Goal: Task Accomplishment & Management: Use online tool/utility

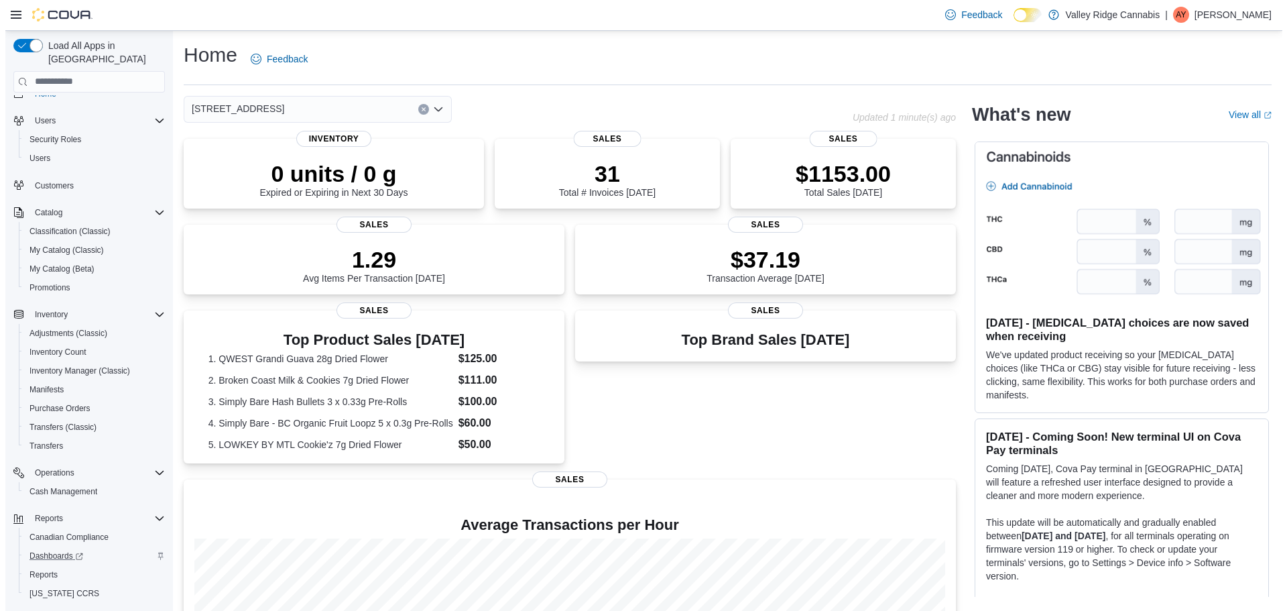
scroll to position [44, 0]
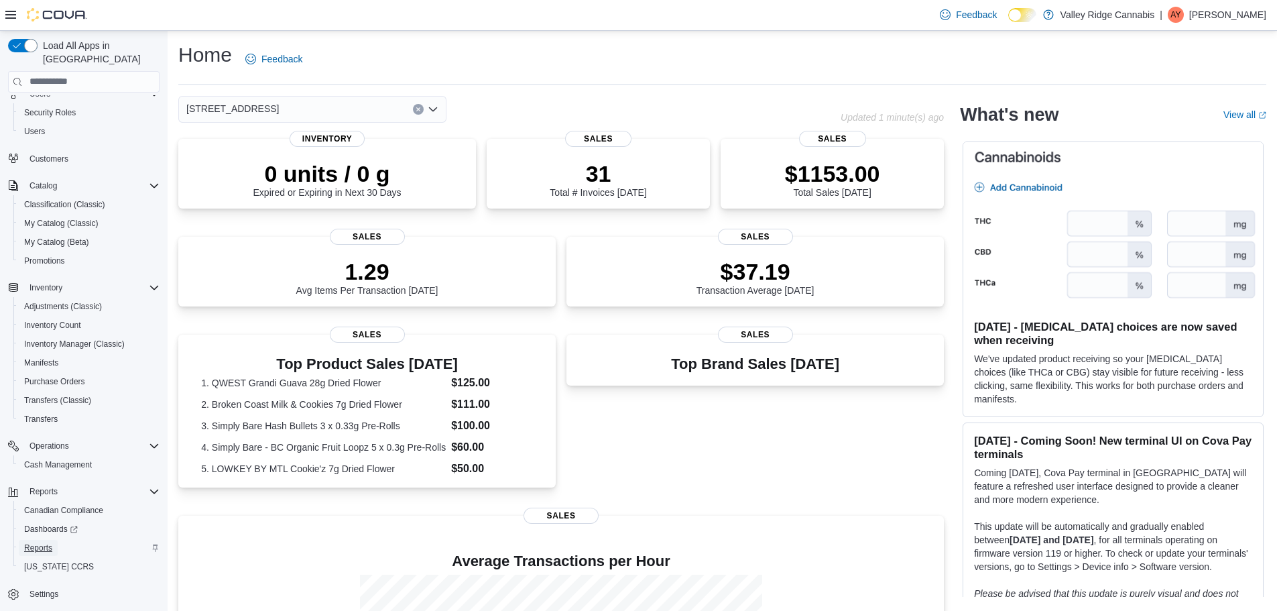
click at [54, 540] on link "Reports" at bounding box center [38, 548] width 39 height 16
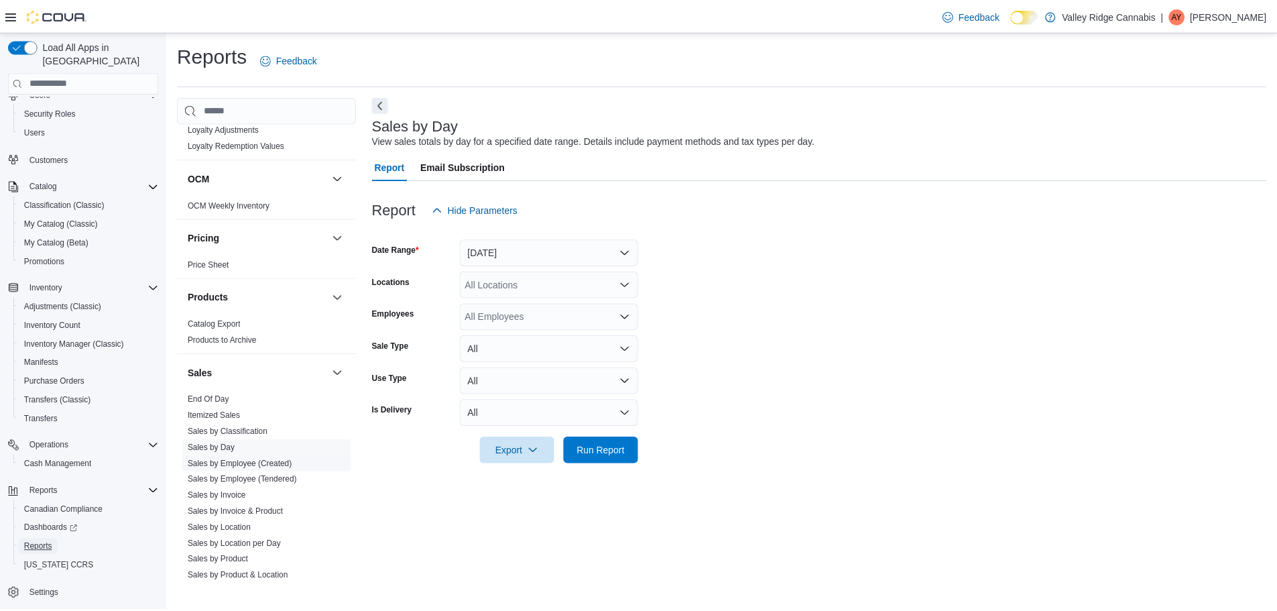
scroll to position [770, 0]
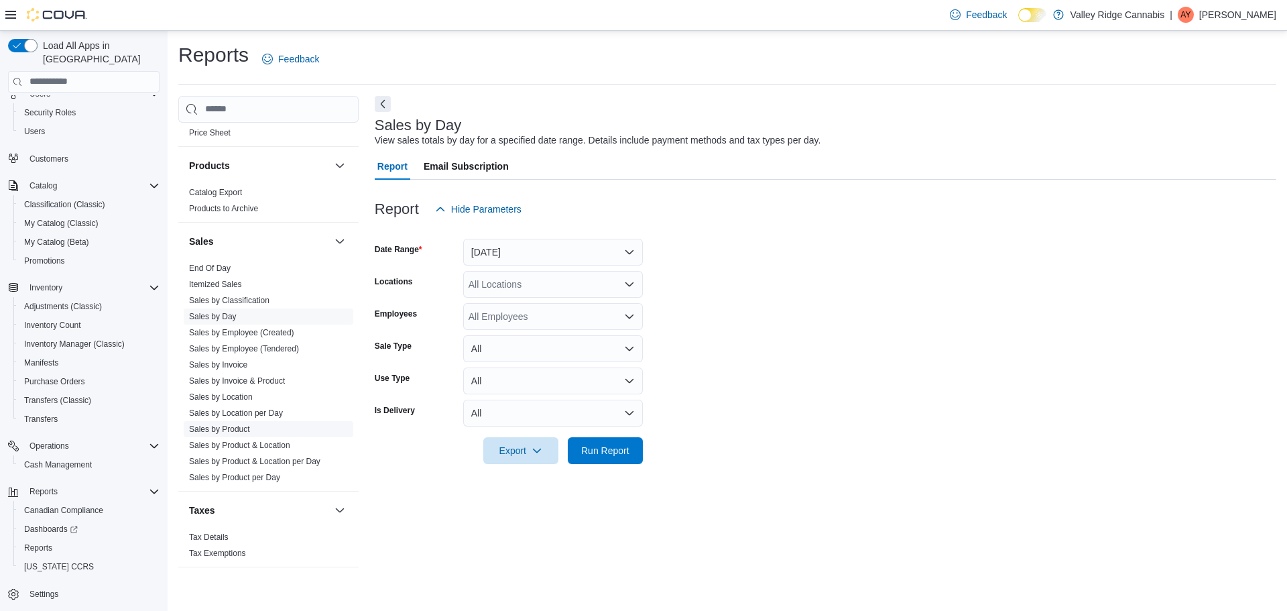
click at [245, 426] on link "Sales by Product" at bounding box center [219, 428] width 61 height 9
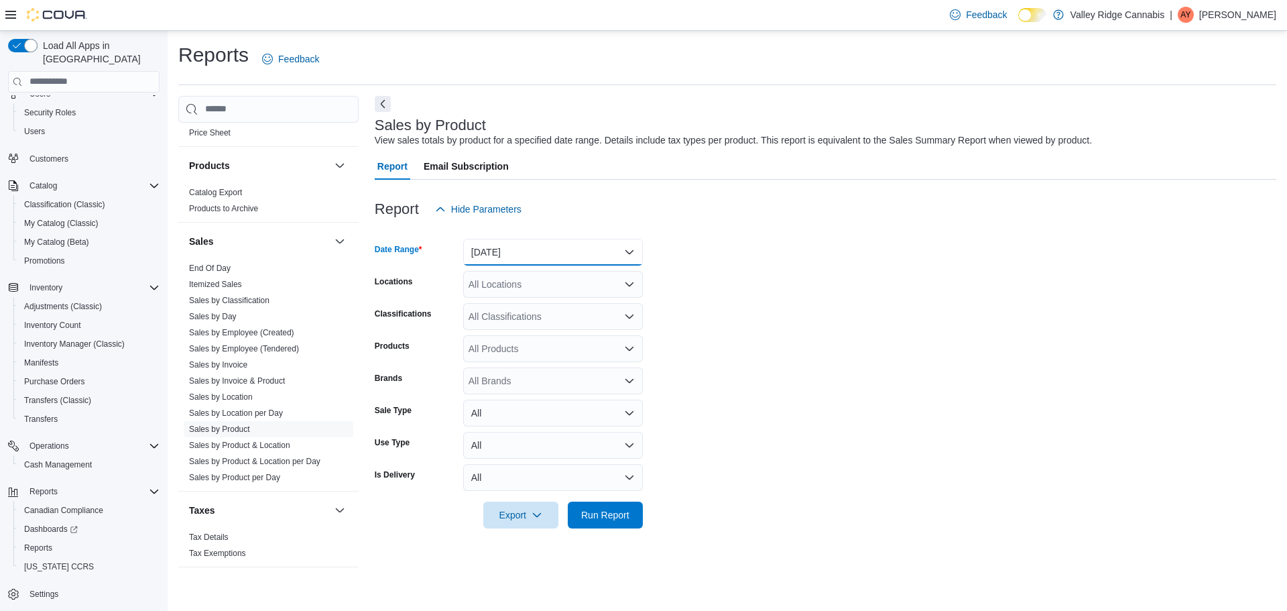
click at [564, 261] on button "[DATE]" at bounding box center [553, 252] width 180 height 27
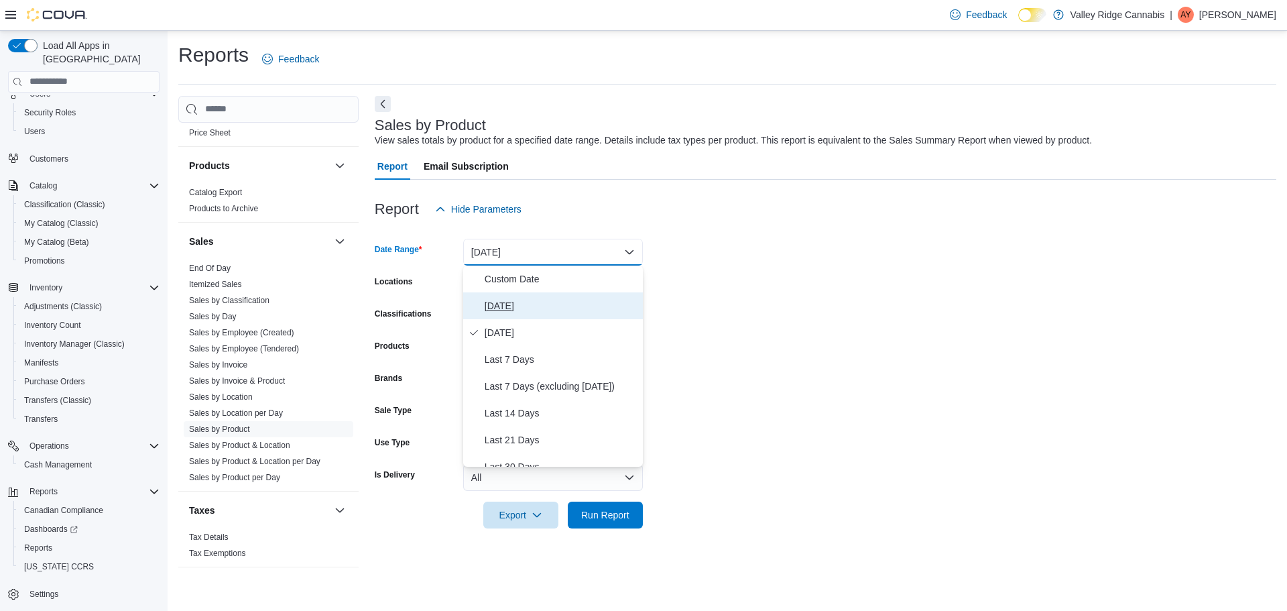
click at [544, 308] on span "[DATE]" at bounding box center [561, 306] width 153 height 16
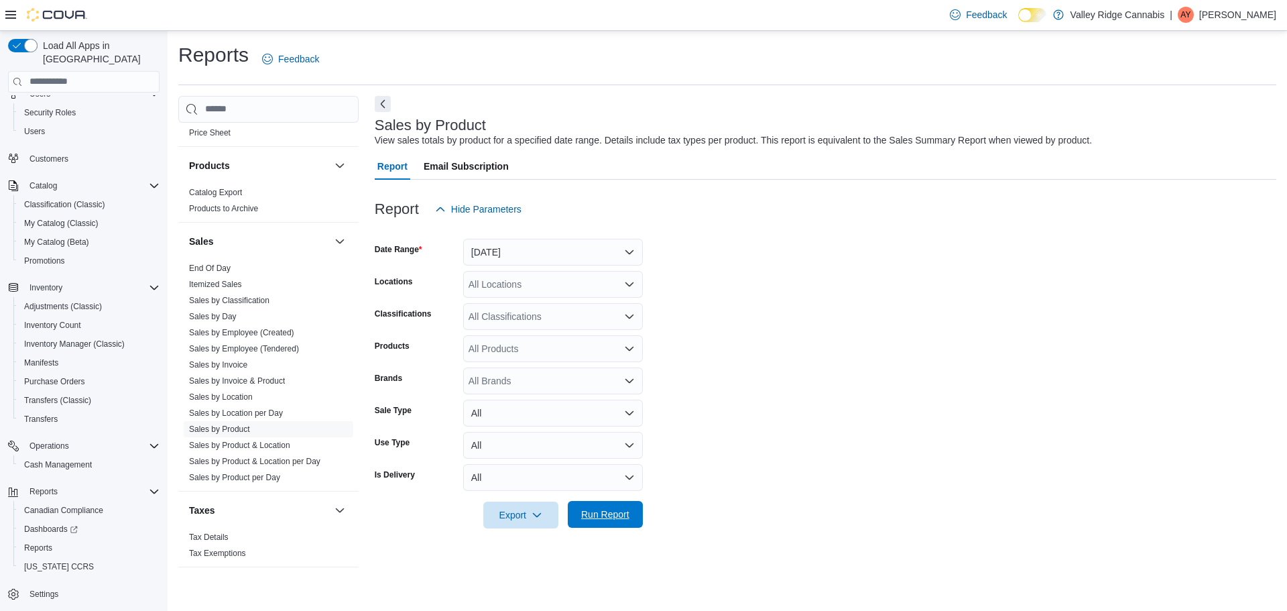
click at [615, 505] on span "Run Report" at bounding box center [605, 514] width 59 height 27
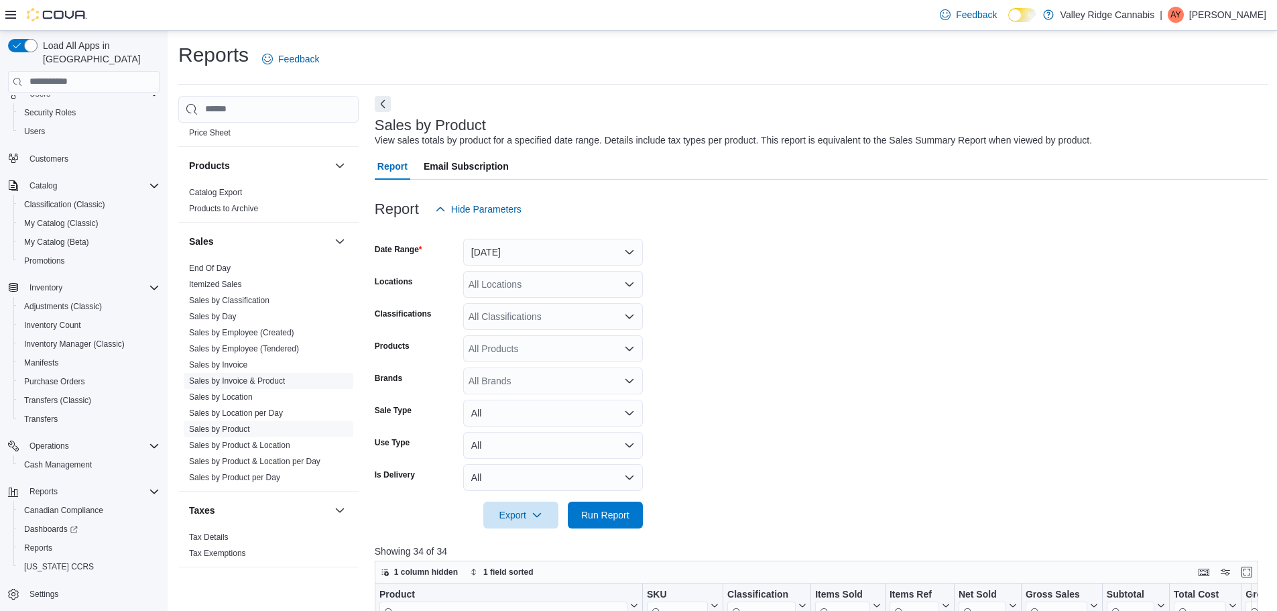
click at [254, 381] on link "Sales by Invoice & Product" at bounding box center [237, 380] width 96 height 9
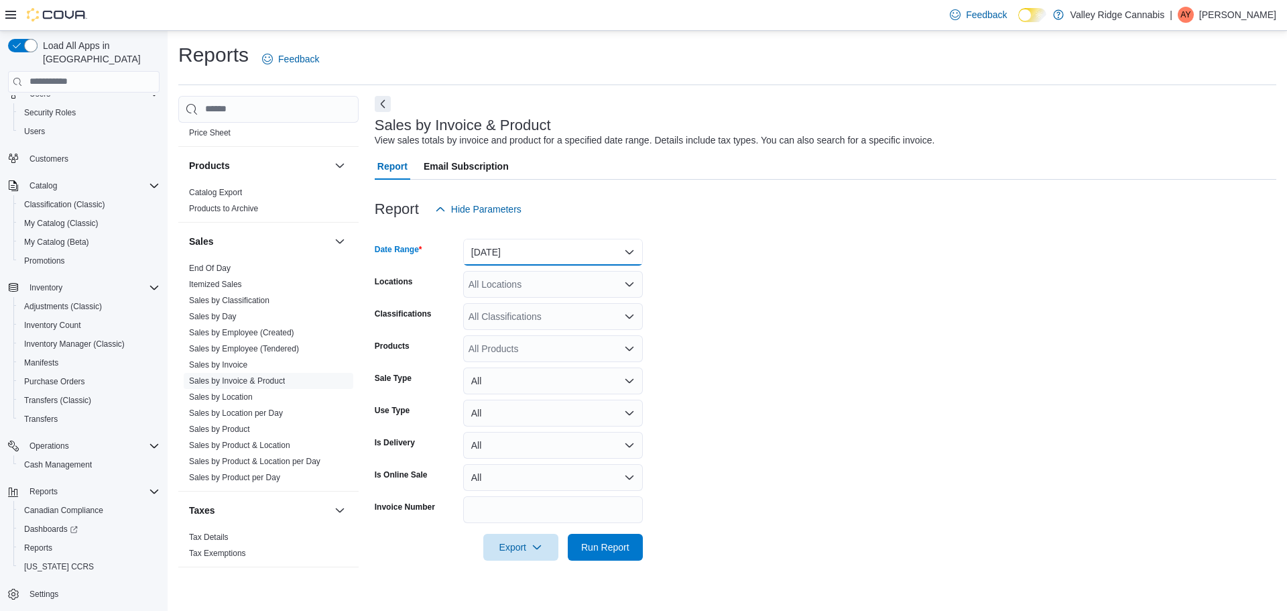
click at [529, 258] on button "[DATE]" at bounding box center [553, 252] width 180 height 27
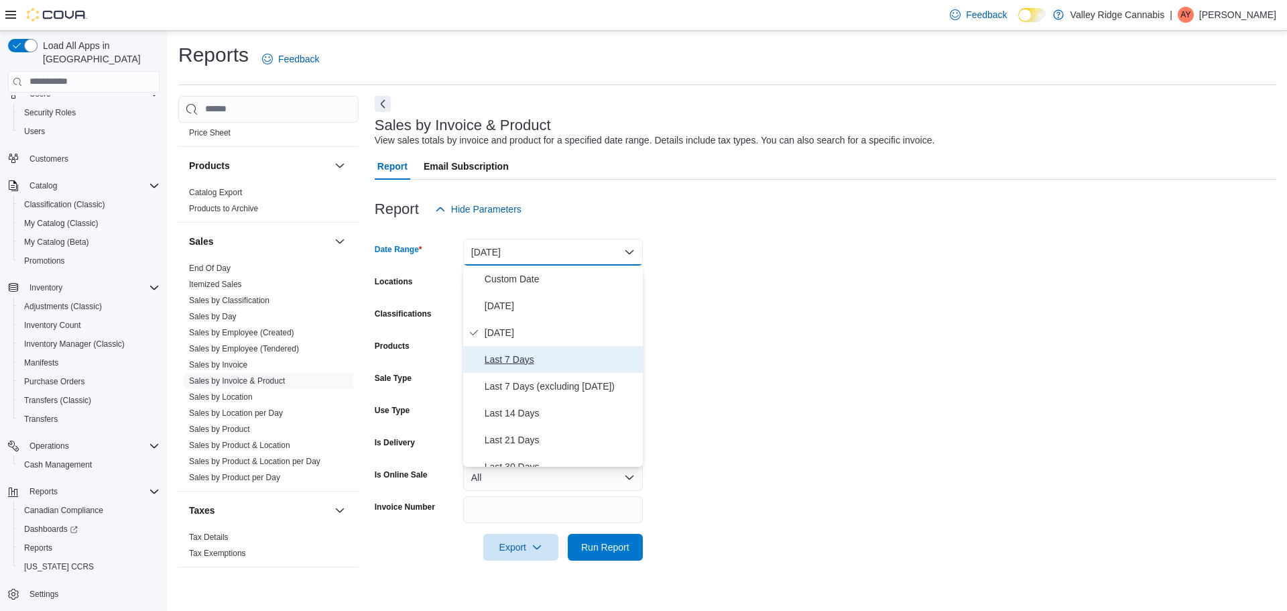
click at [532, 352] on span "Last 7 Days" at bounding box center [561, 359] width 153 height 16
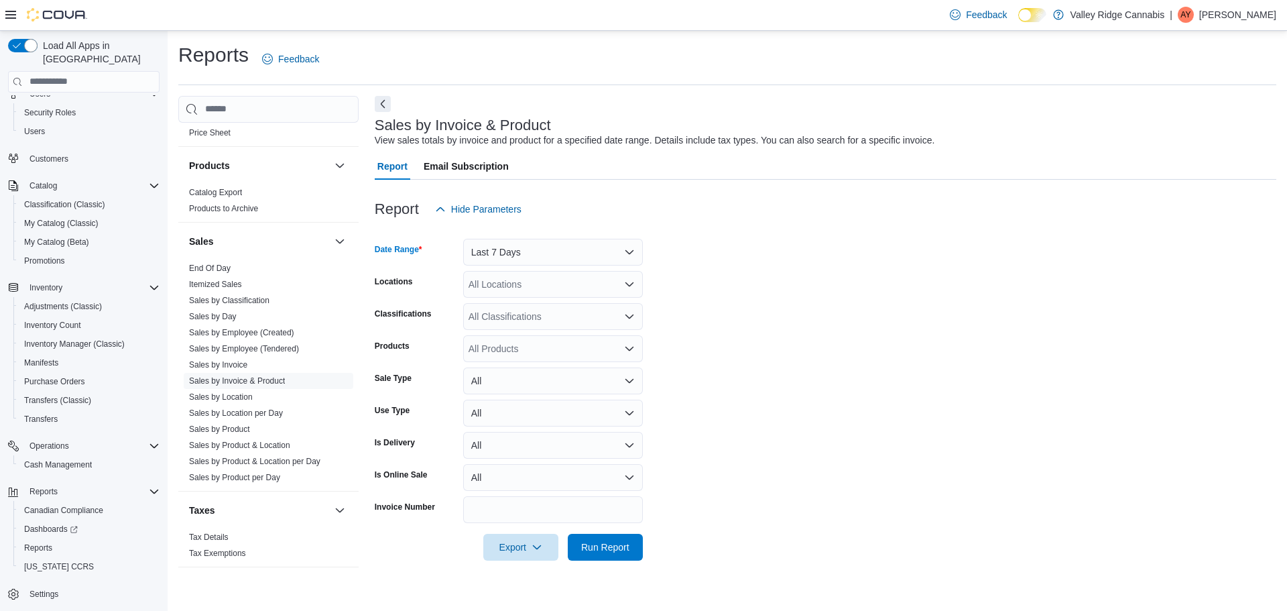
click at [516, 359] on div "All Products" at bounding box center [553, 348] width 180 height 27
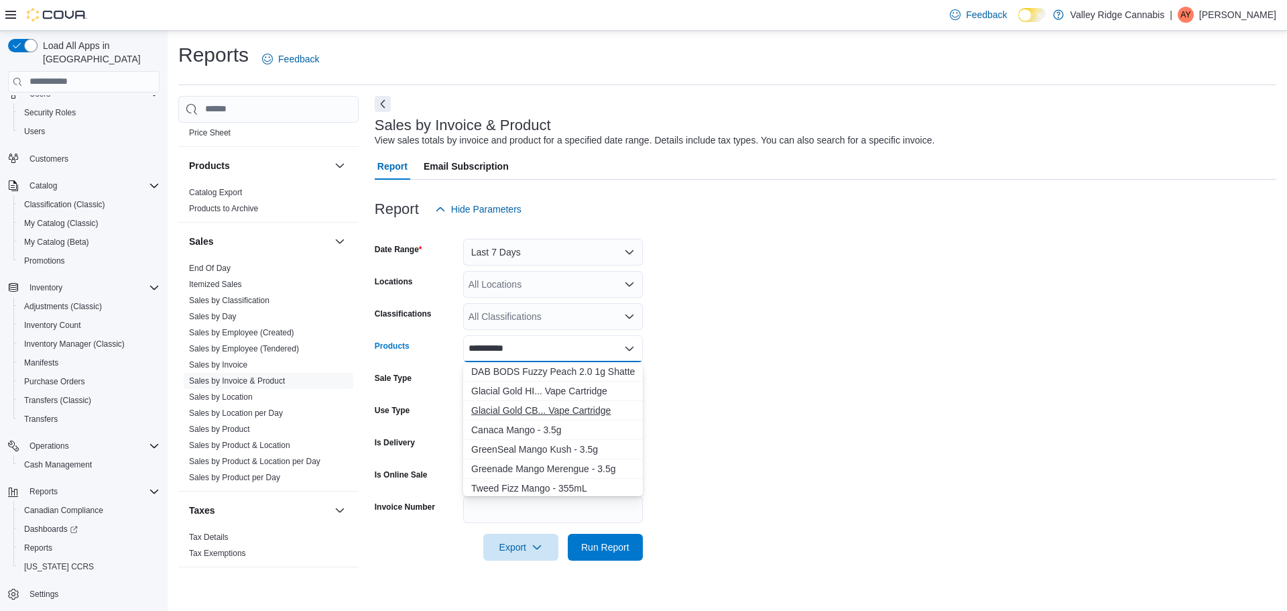
type input "**********"
click at [548, 413] on div "Glacial Gold CB... Vape Cartridge" at bounding box center [553, 410] width 164 height 13
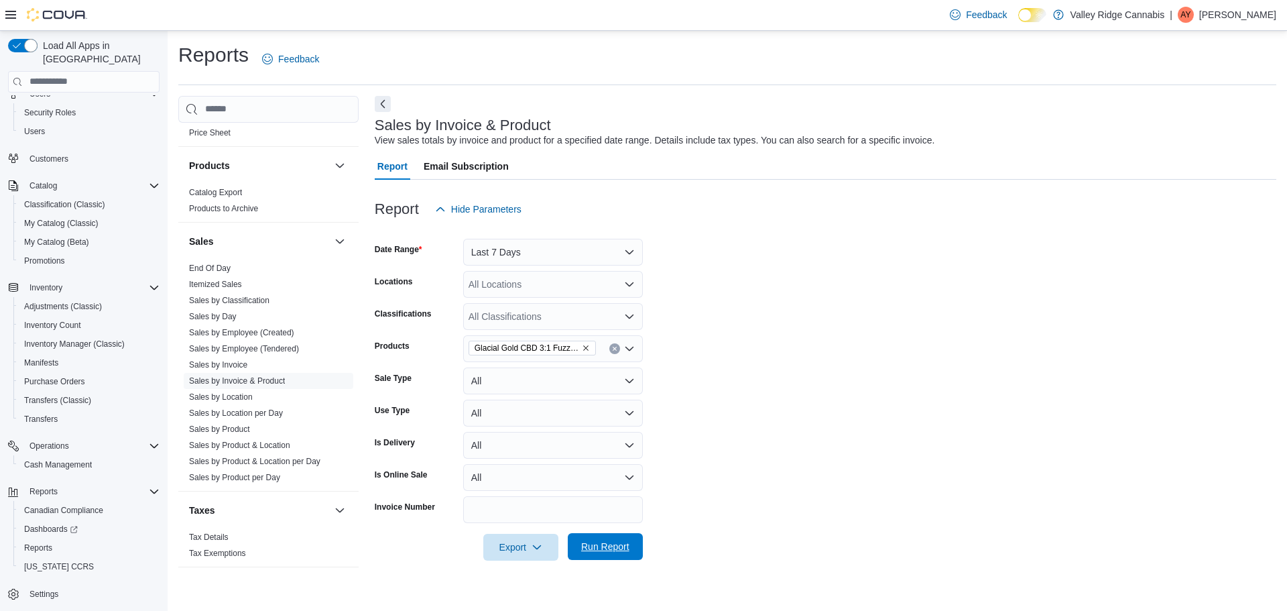
click at [588, 549] on span "Run Report" at bounding box center [605, 546] width 48 height 13
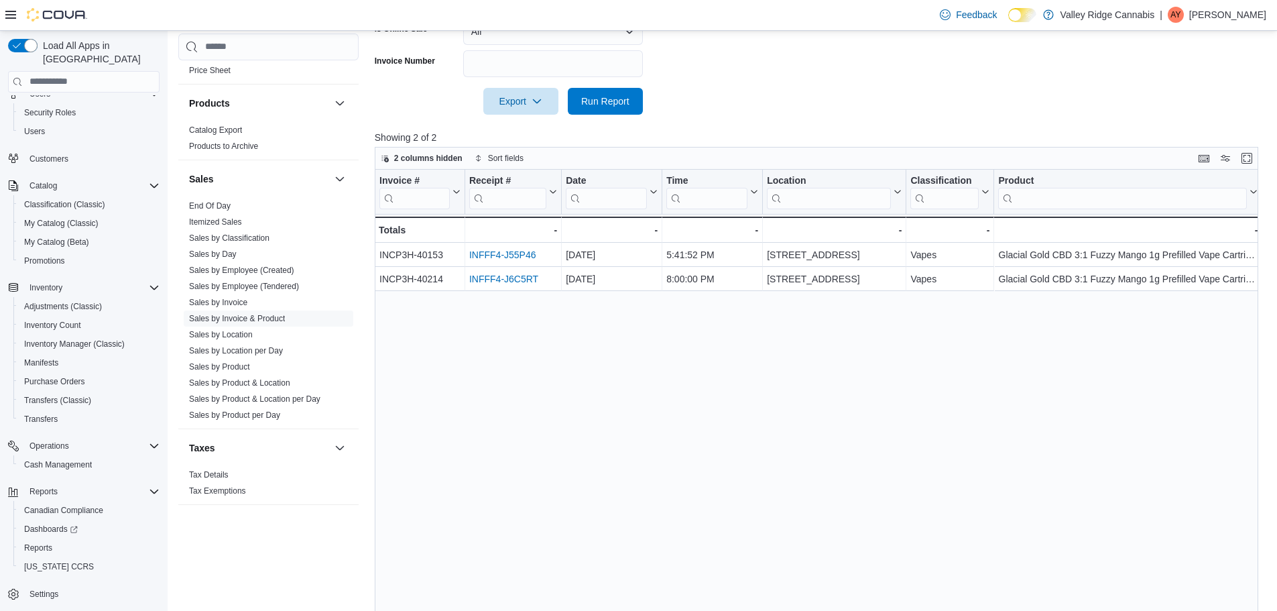
scroll to position [481, 0]
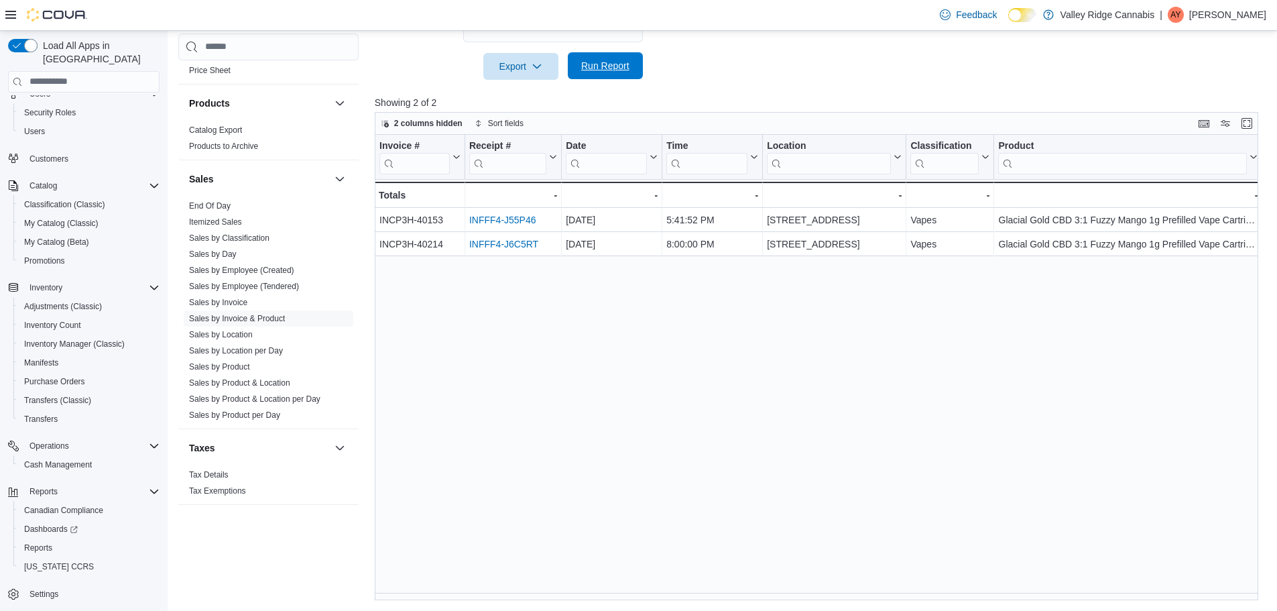
drag, startPoint x: 601, startPoint y: 74, endPoint x: 618, endPoint y: 65, distance: 19.2
click at [603, 74] on span "Run Report" at bounding box center [605, 65] width 59 height 27
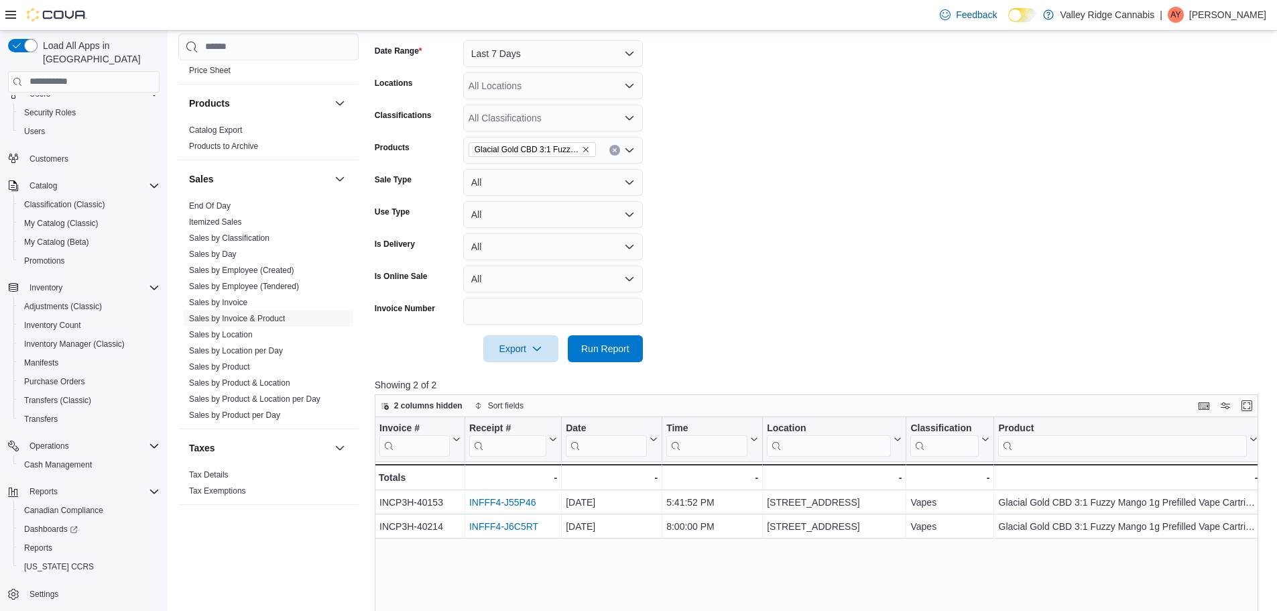
scroll to position [11, 0]
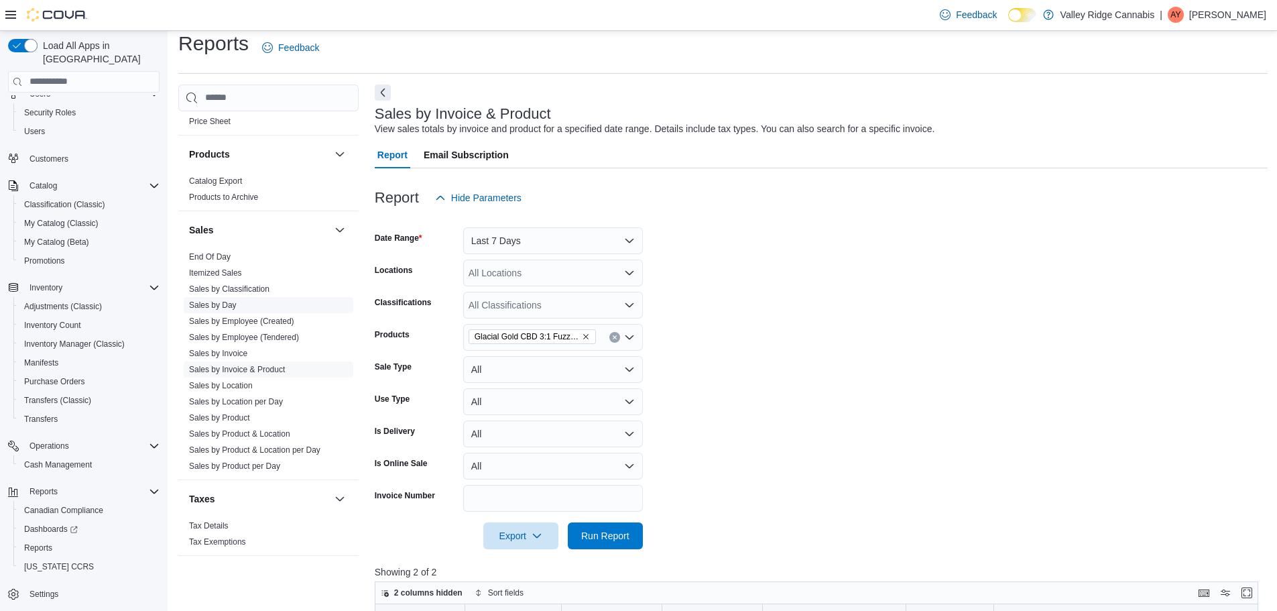
click at [209, 303] on link "Sales by Day" at bounding box center [213, 304] width 48 height 9
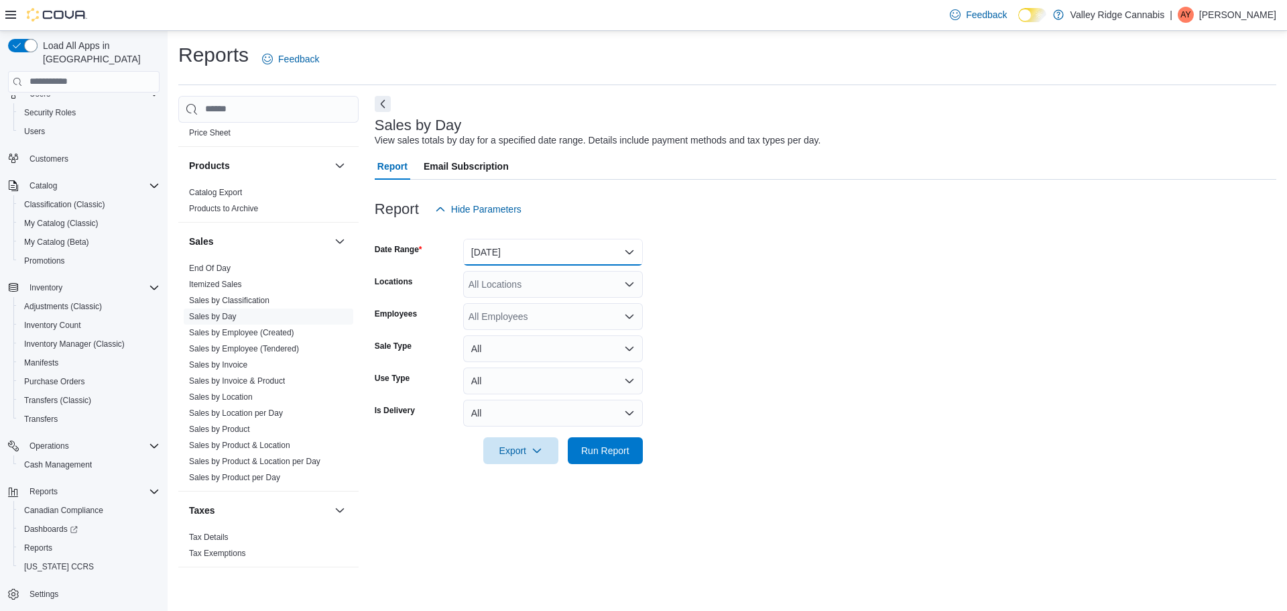
click at [542, 243] on button "[DATE]" at bounding box center [553, 252] width 180 height 27
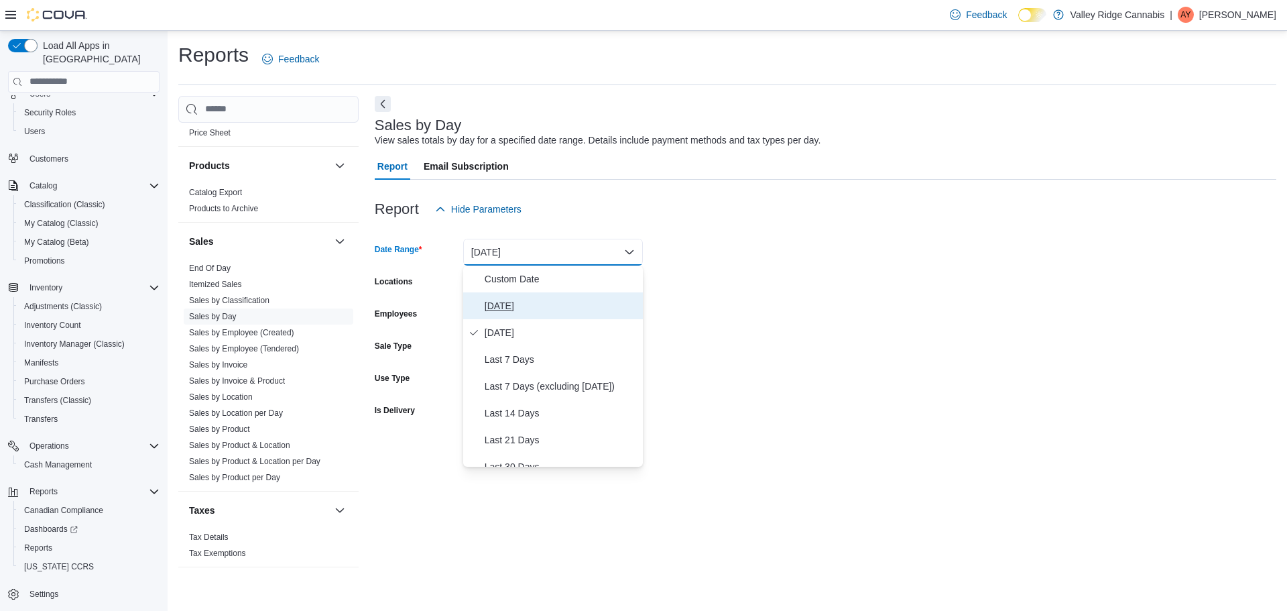
click at [523, 298] on span "[DATE]" at bounding box center [561, 306] width 153 height 16
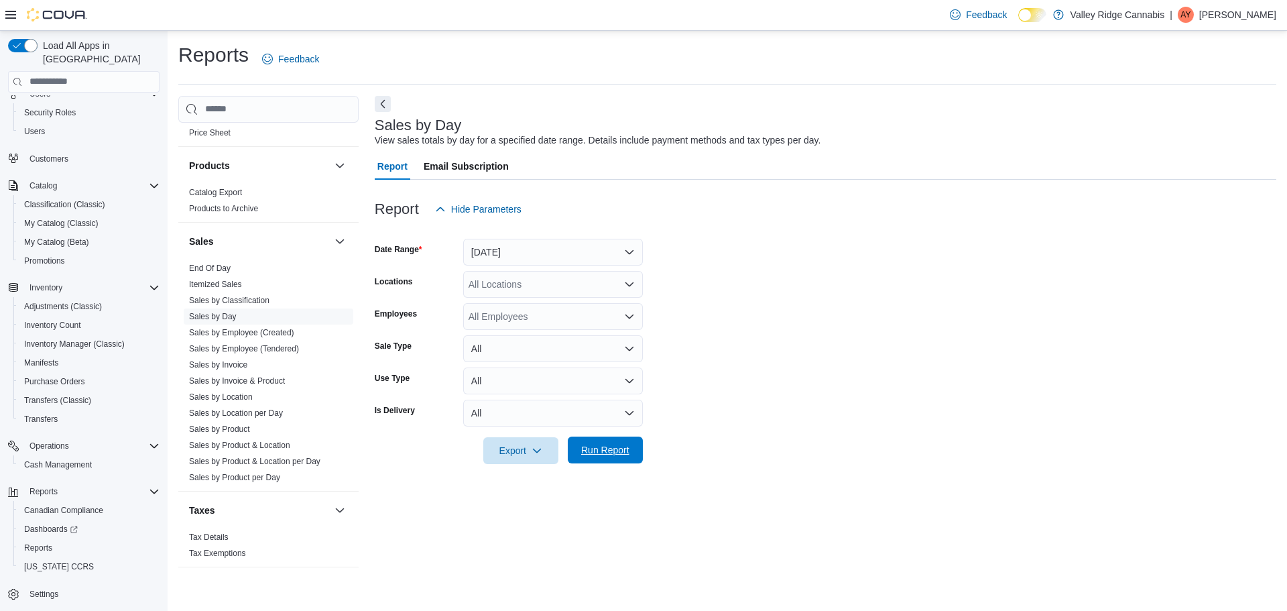
click at [601, 455] on span "Run Report" at bounding box center [605, 449] width 48 height 13
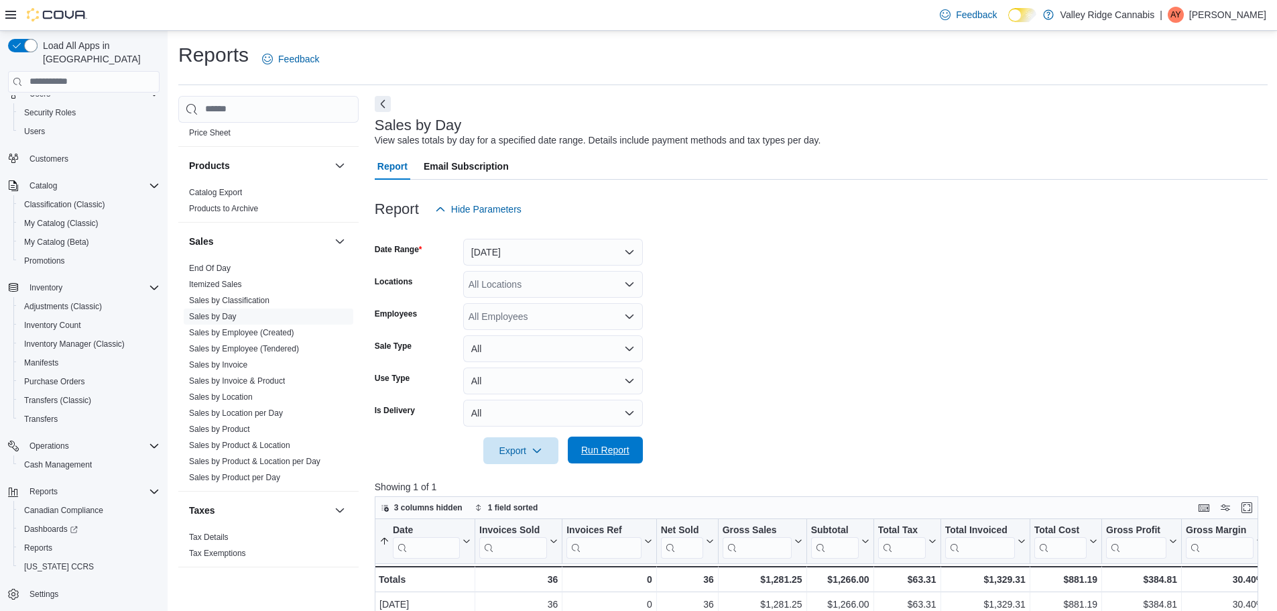
click at [604, 445] on span "Run Report" at bounding box center [605, 449] width 48 height 13
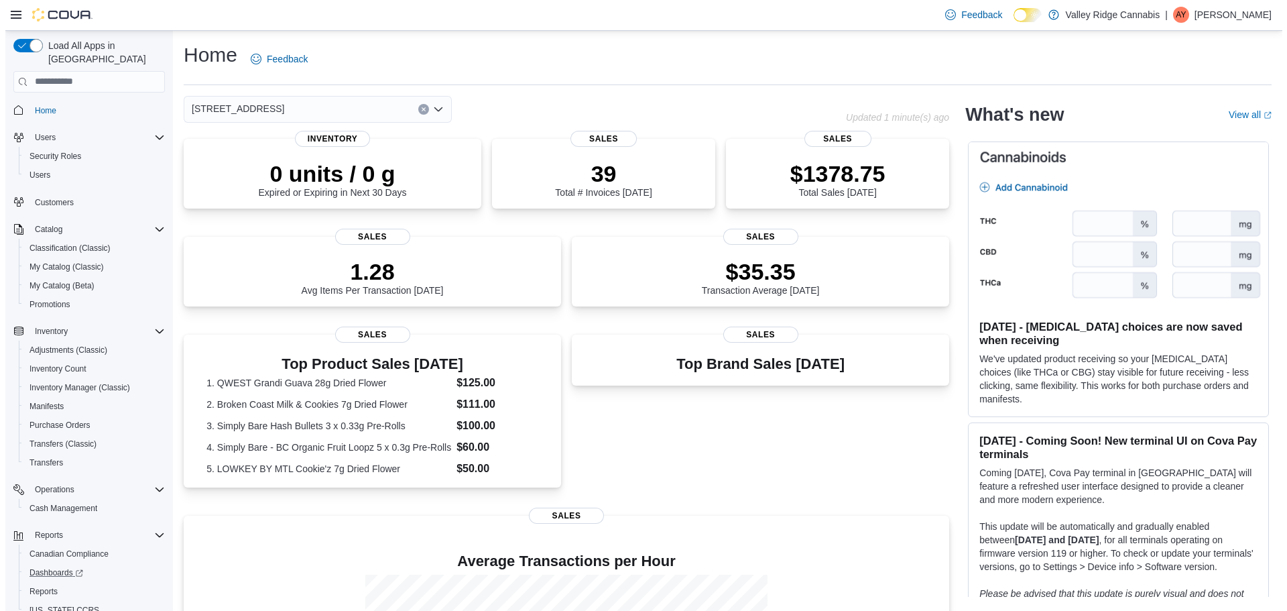
scroll to position [44, 0]
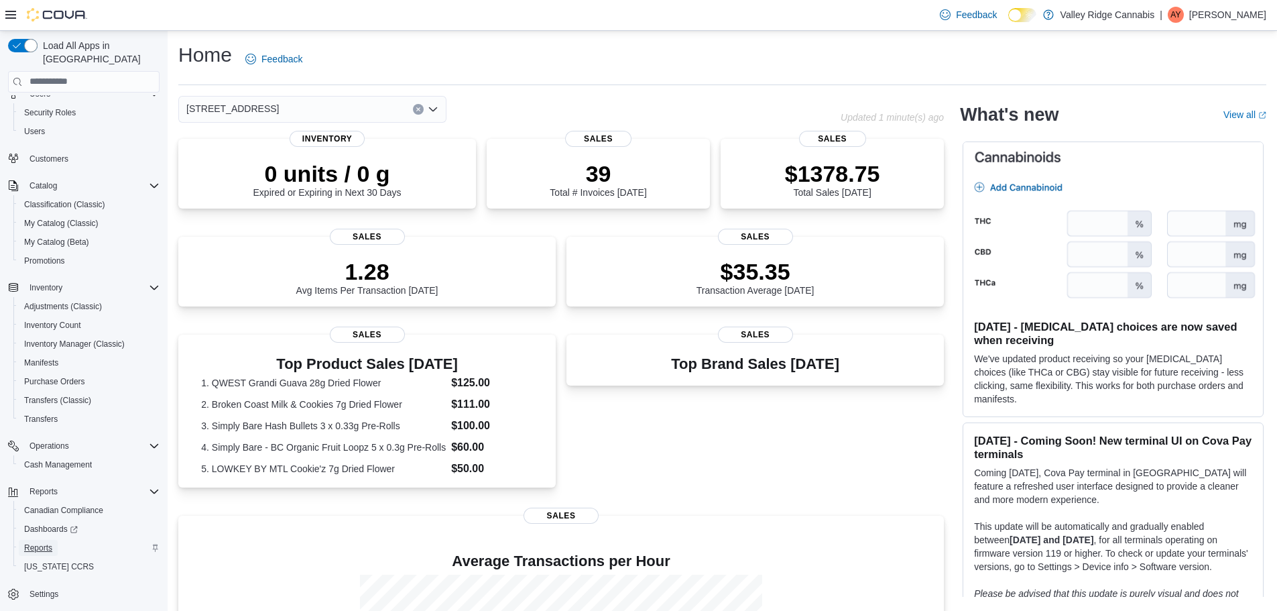
click at [46, 542] on span "Reports" at bounding box center [38, 547] width 28 height 11
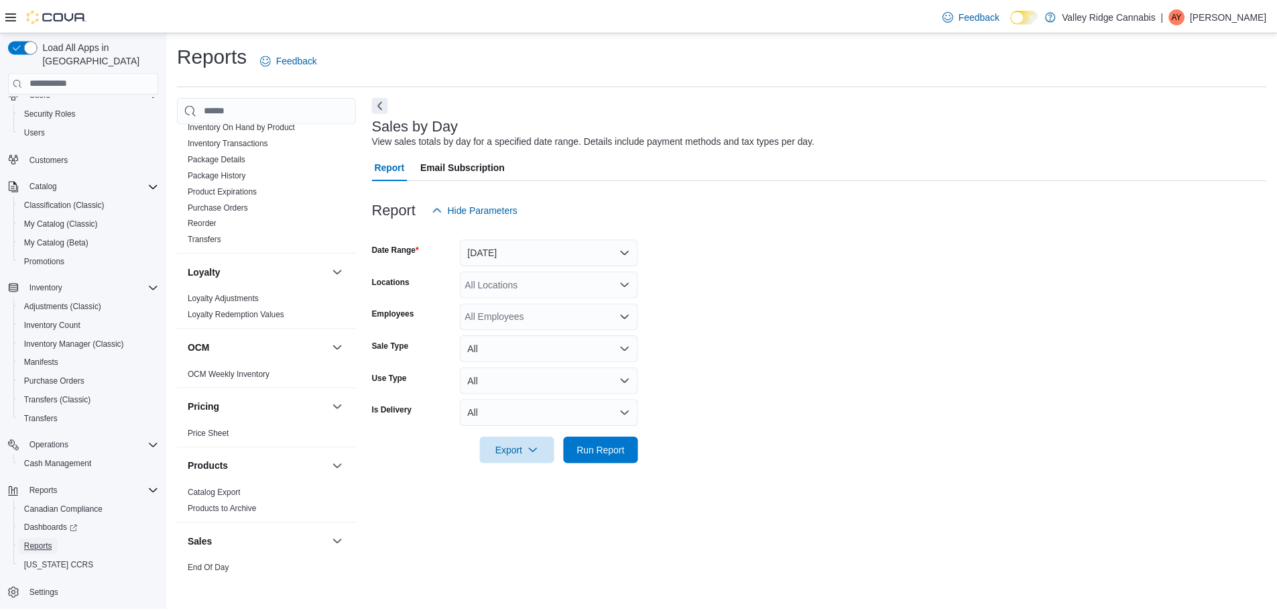
scroll to position [770, 0]
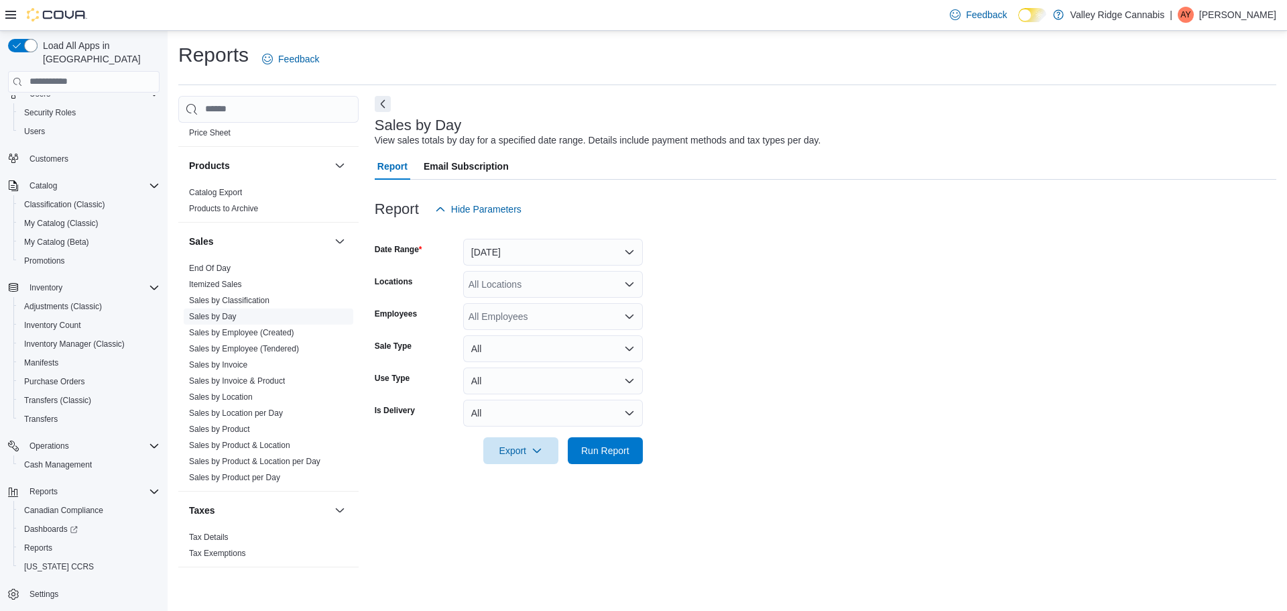
click at [225, 317] on link "Sales by Day" at bounding box center [213, 316] width 48 height 9
click at [587, 249] on button "[DATE]" at bounding box center [553, 252] width 180 height 27
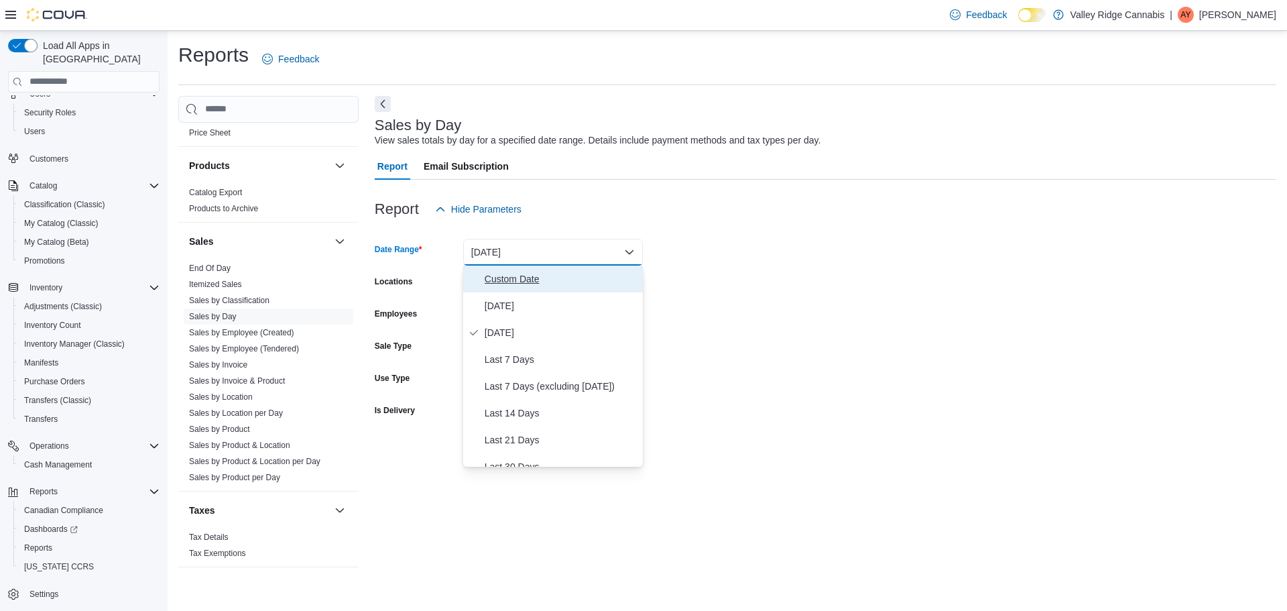
click at [567, 287] on button "Custom Date" at bounding box center [553, 279] width 180 height 27
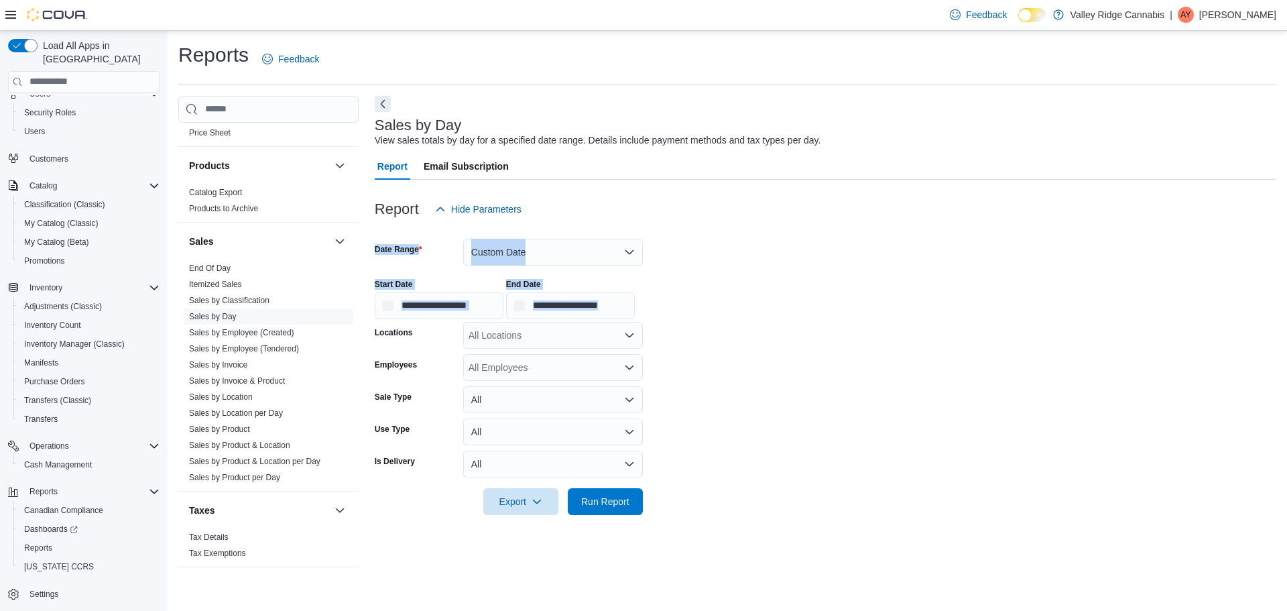
click at [567, 290] on div "**********" at bounding box center [570, 299] width 129 height 40
click at [570, 249] on button "Custom Date" at bounding box center [553, 252] width 180 height 27
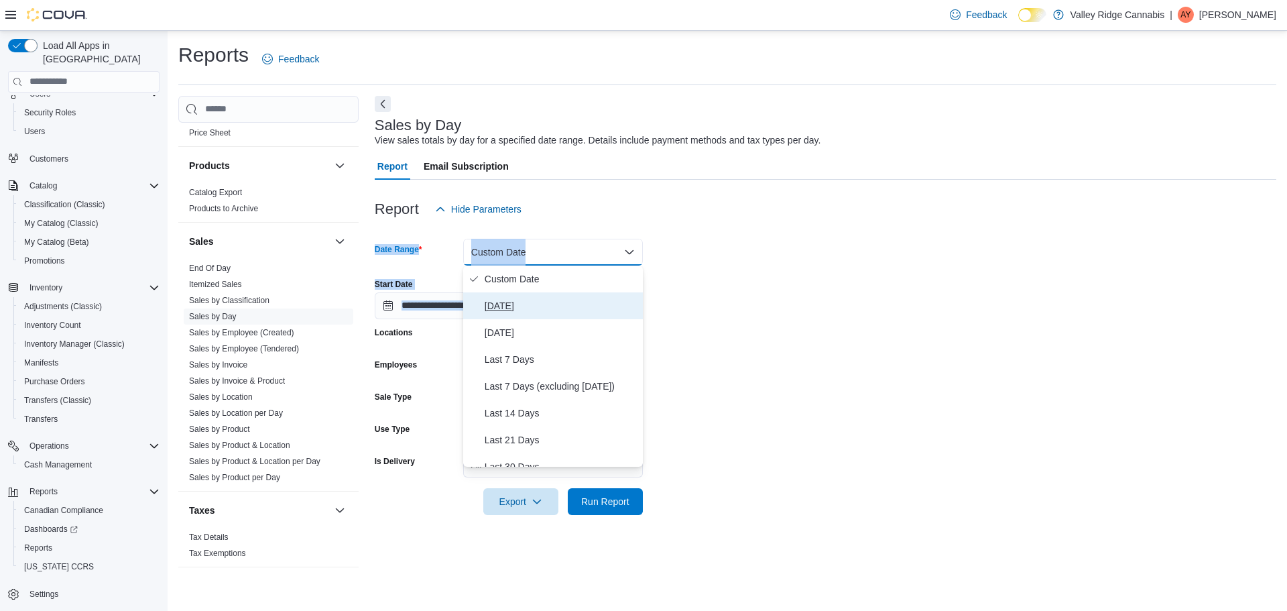
click at [542, 303] on span "[DATE]" at bounding box center [561, 306] width 153 height 16
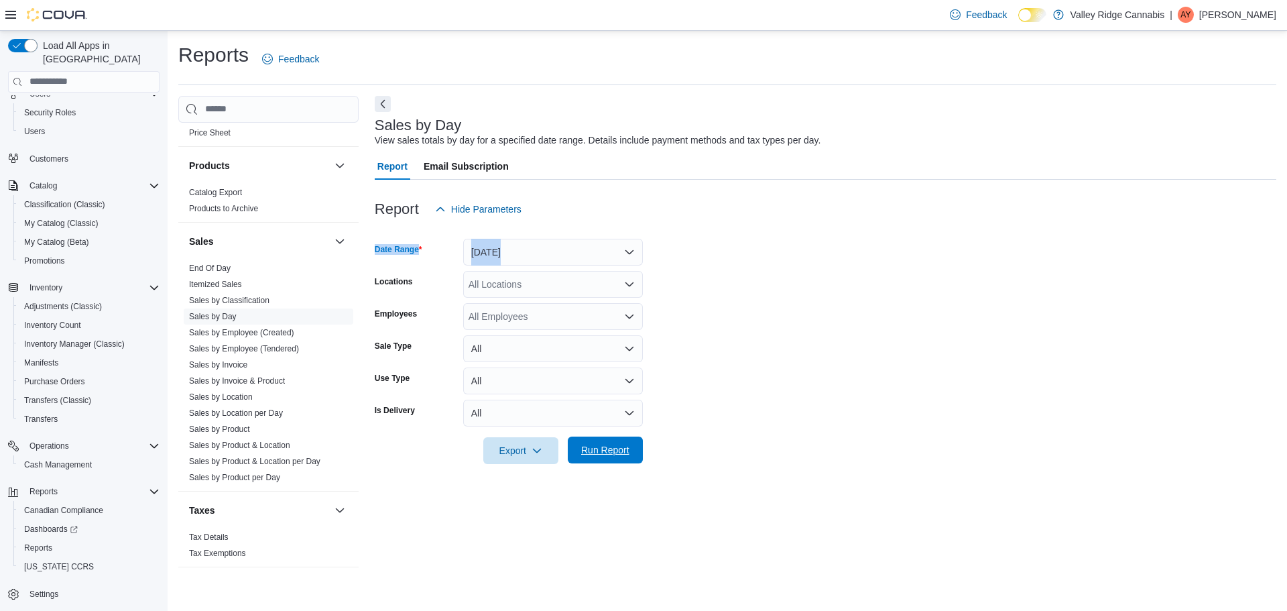
click at [601, 454] on span "Run Report" at bounding box center [605, 449] width 48 height 13
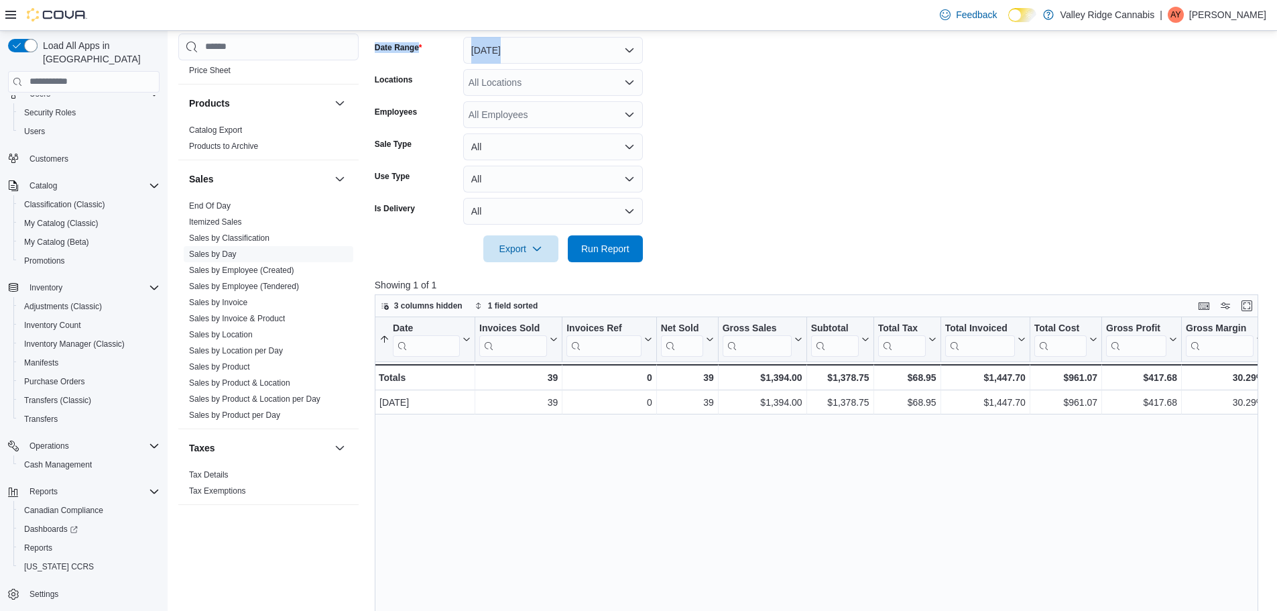
scroll to position [384, 0]
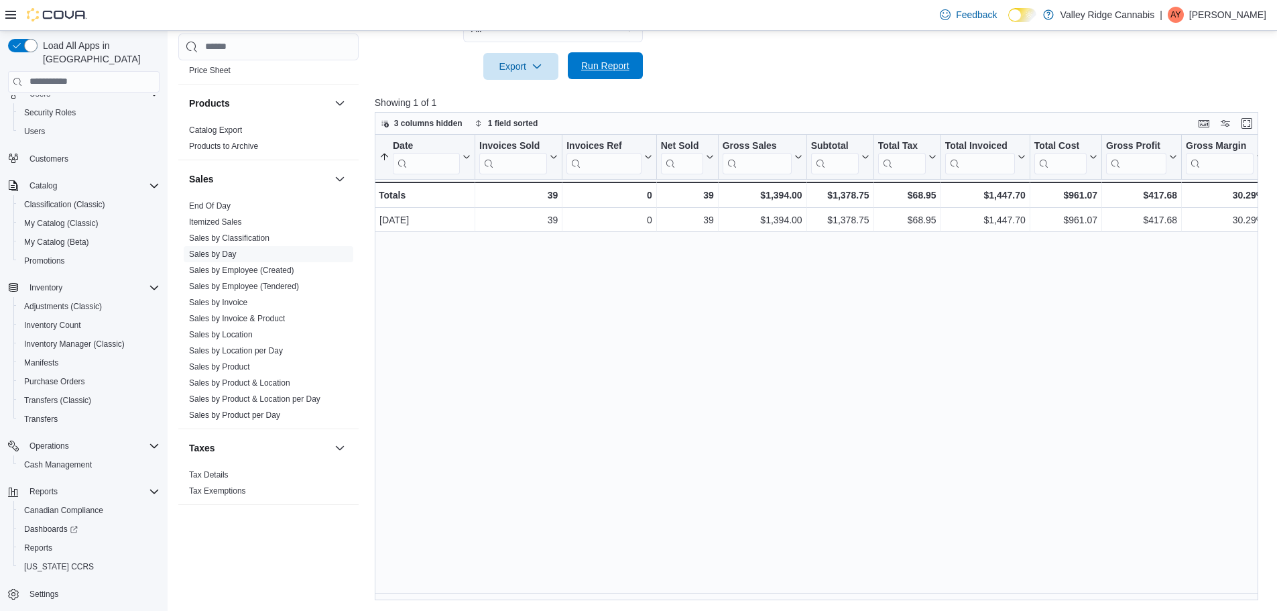
click at [590, 67] on span "Run Report" at bounding box center [605, 65] width 48 height 13
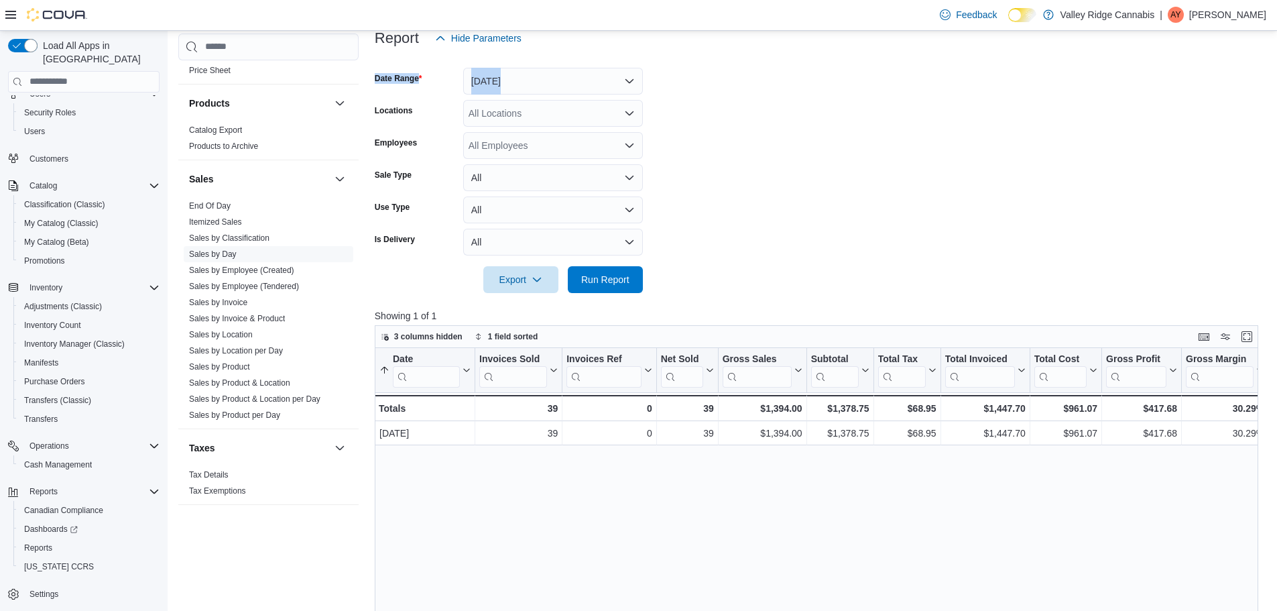
scroll to position [49, 0]
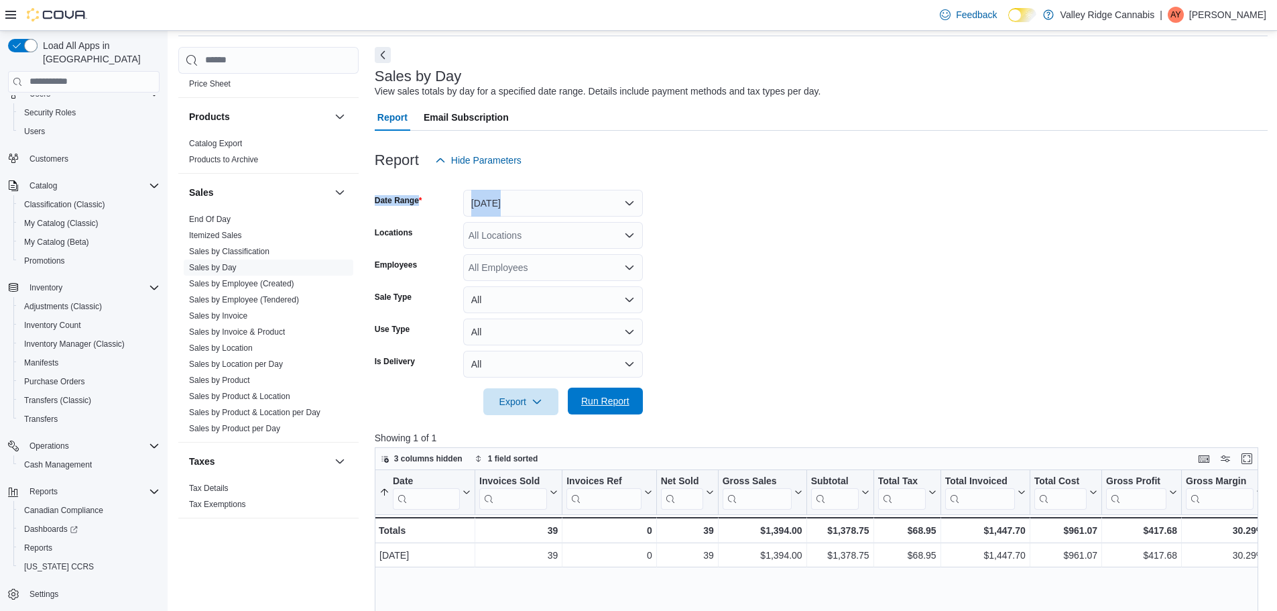
click at [581, 398] on span "Run Report" at bounding box center [605, 400] width 48 height 13
